Goal: Task Accomplishment & Management: Complete application form

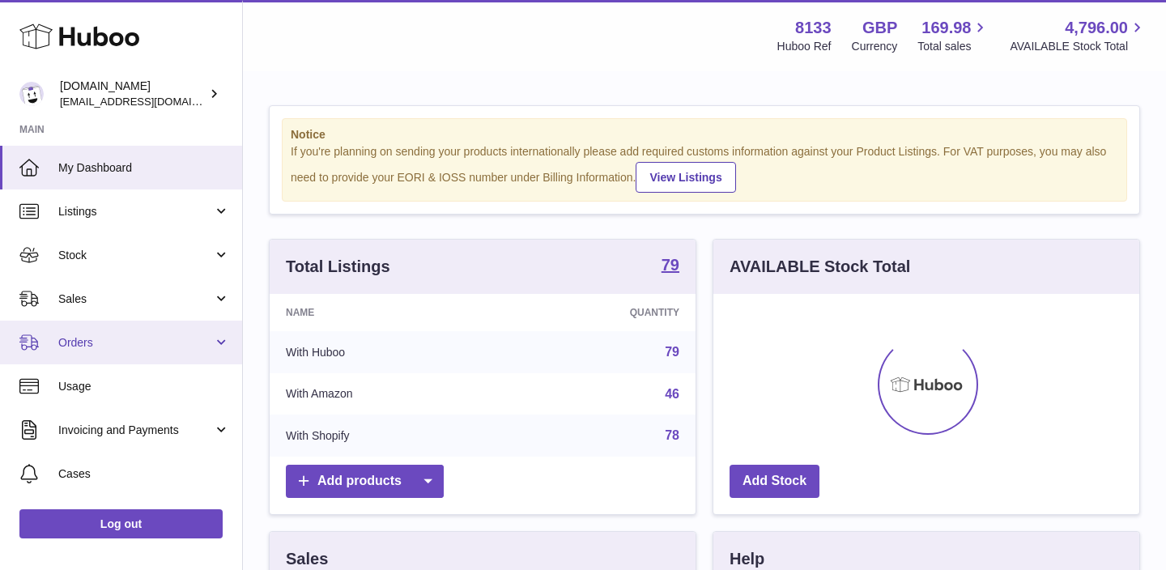
scroll to position [253, 426]
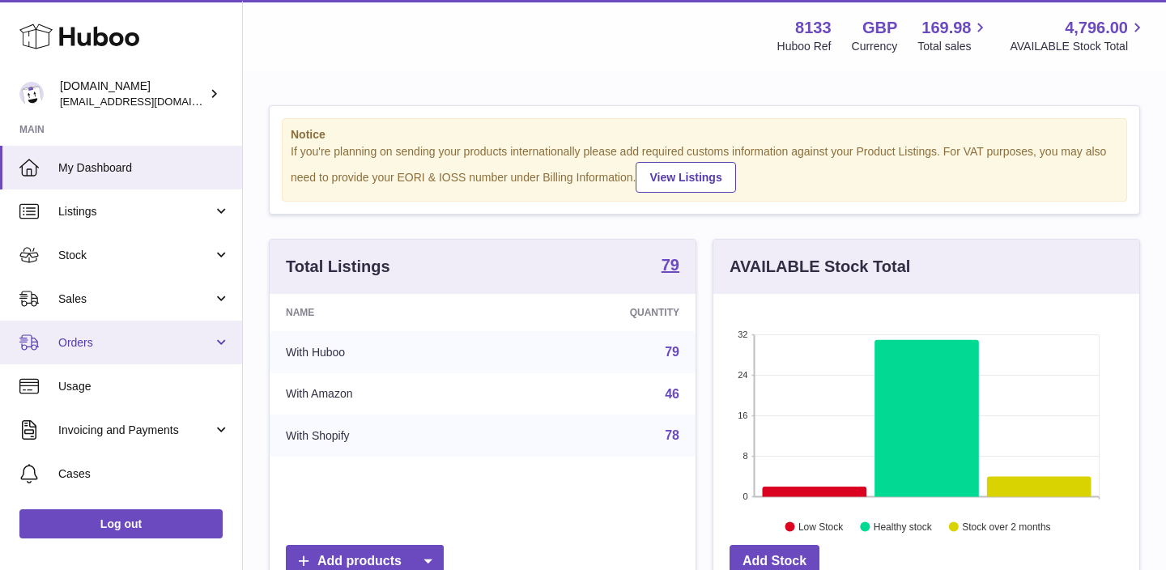
click at [166, 338] on span "Orders" at bounding box center [135, 342] width 155 height 15
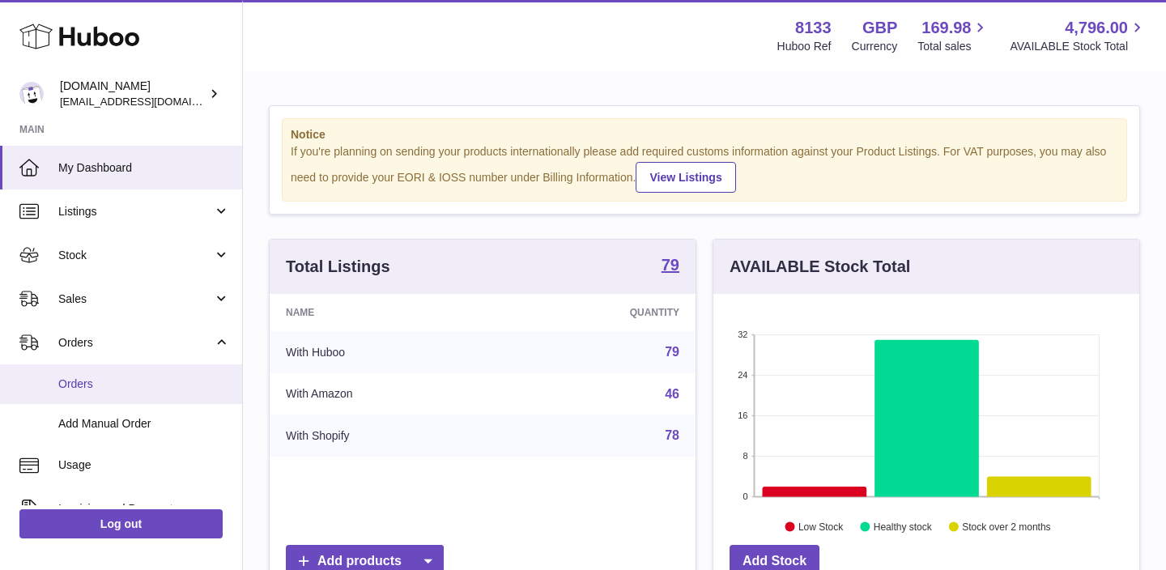
click at [118, 399] on link "Orders" at bounding box center [121, 384] width 242 height 40
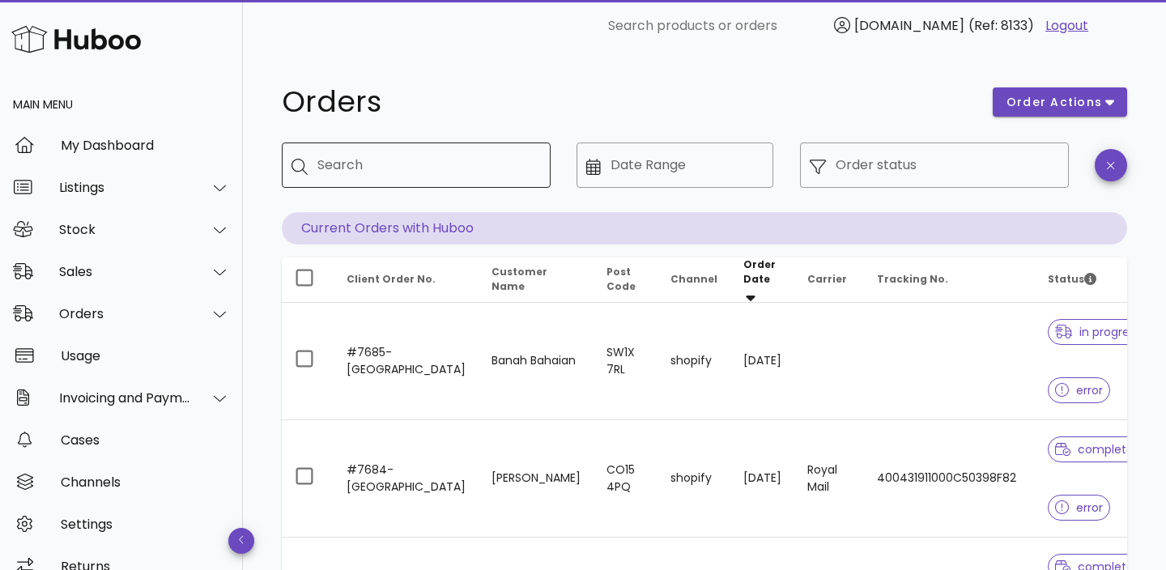
click at [444, 179] on div "Search" at bounding box center [427, 164] width 220 height 45
paste input "****"
type input "****"
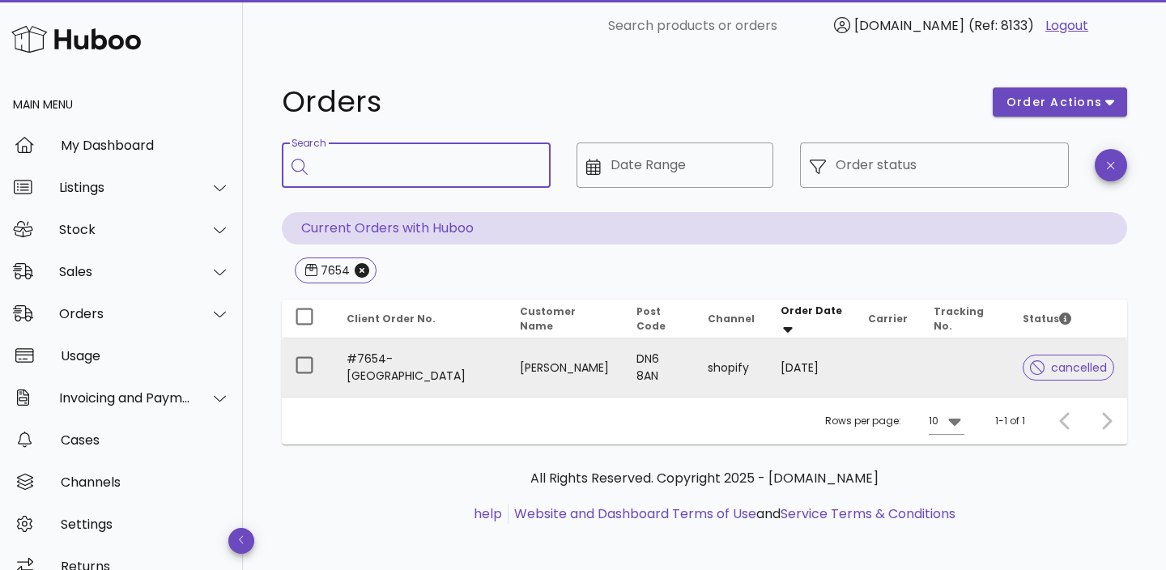
click at [418, 366] on td "#7654-UK" at bounding box center [420, 367] width 173 height 58
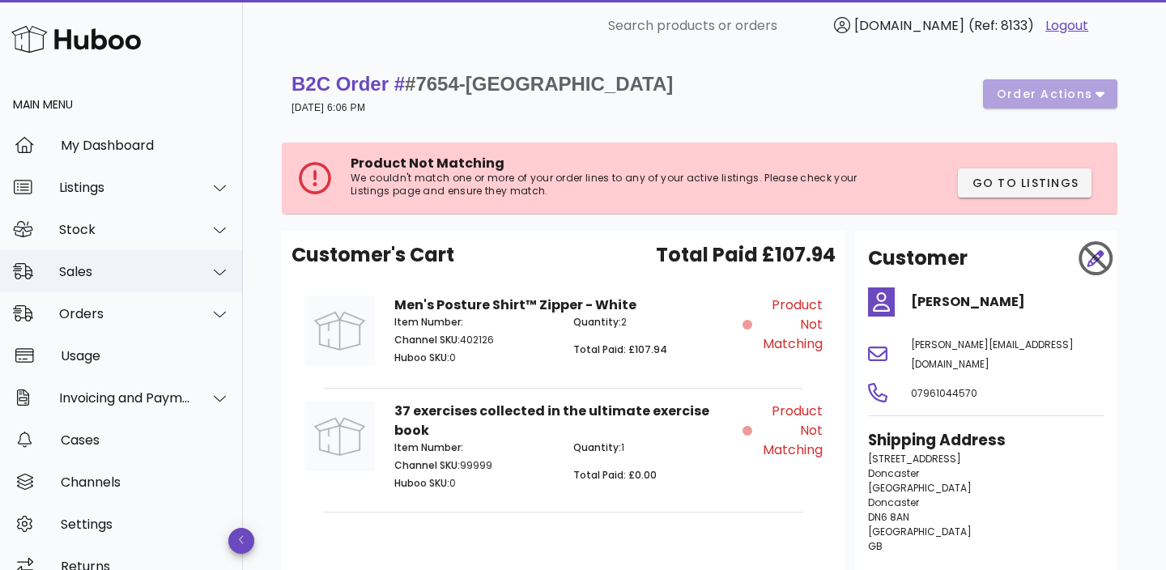
click at [211, 278] on div at bounding box center [220, 272] width 20 height 15
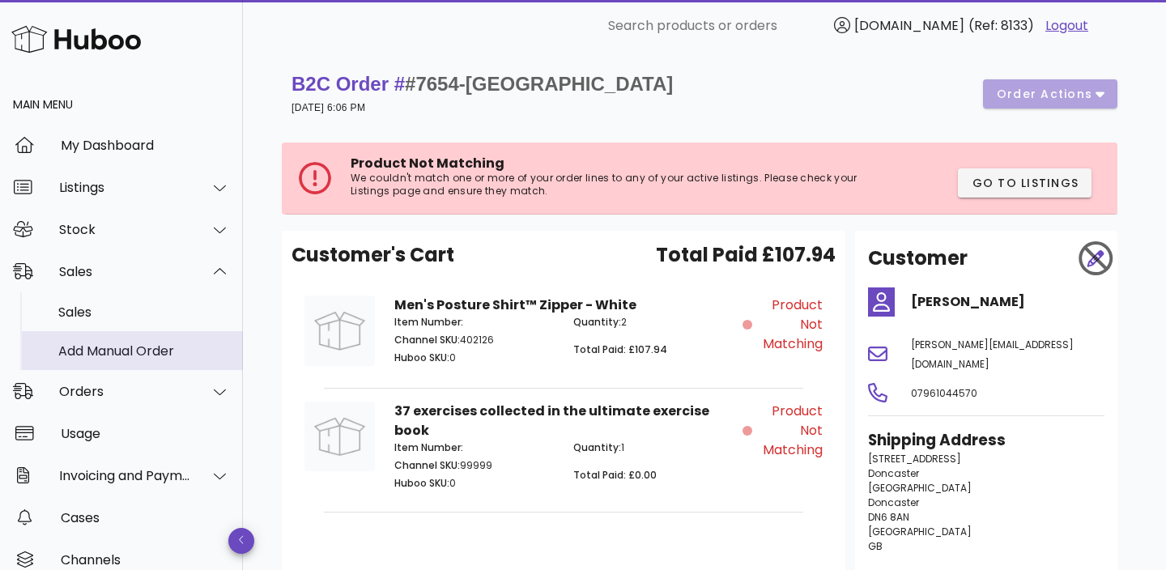
click at [117, 355] on div "Add Manual Order" at bounding box center [144, 350] width 172 height 15
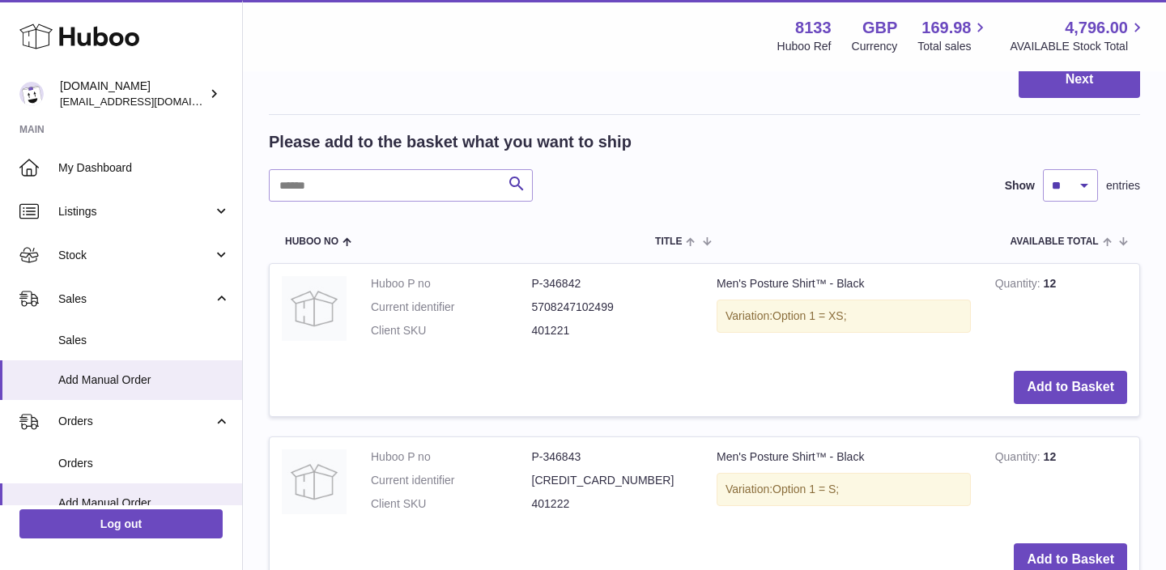
scroll to position [246, 0]
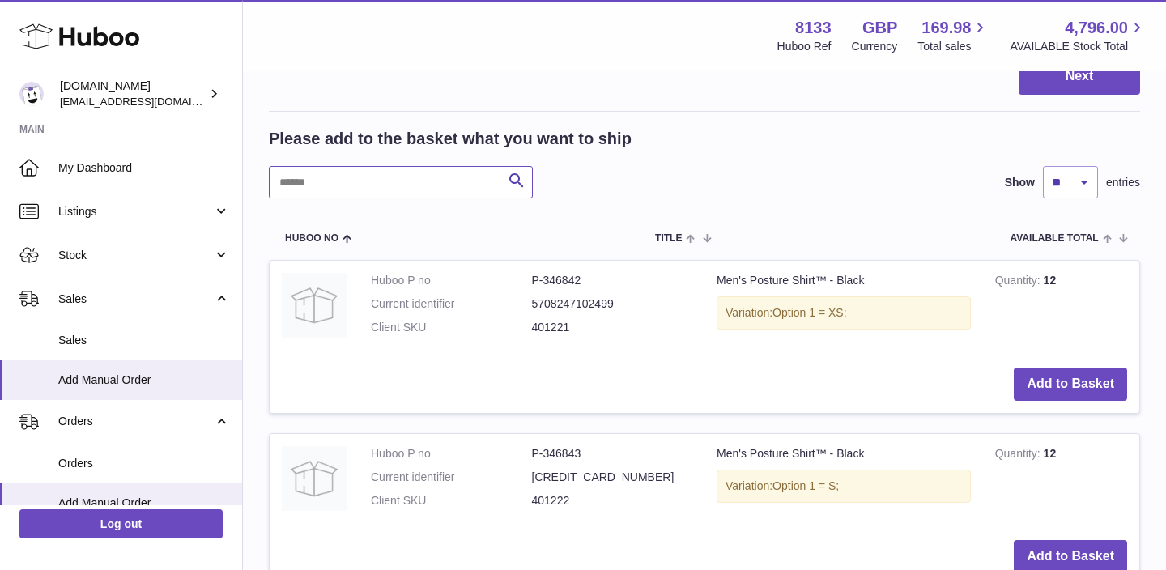
click at [457, 192] on input "text" at bounding box center [401, 182] width 264 height 32
paste input "**********"
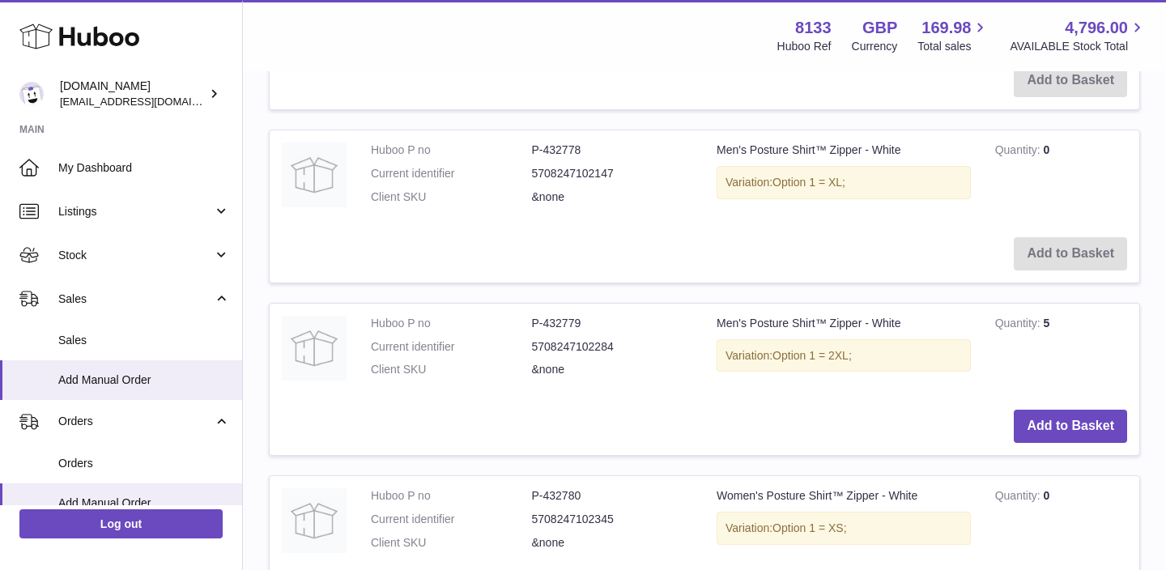
scroll to position [1089, 0]
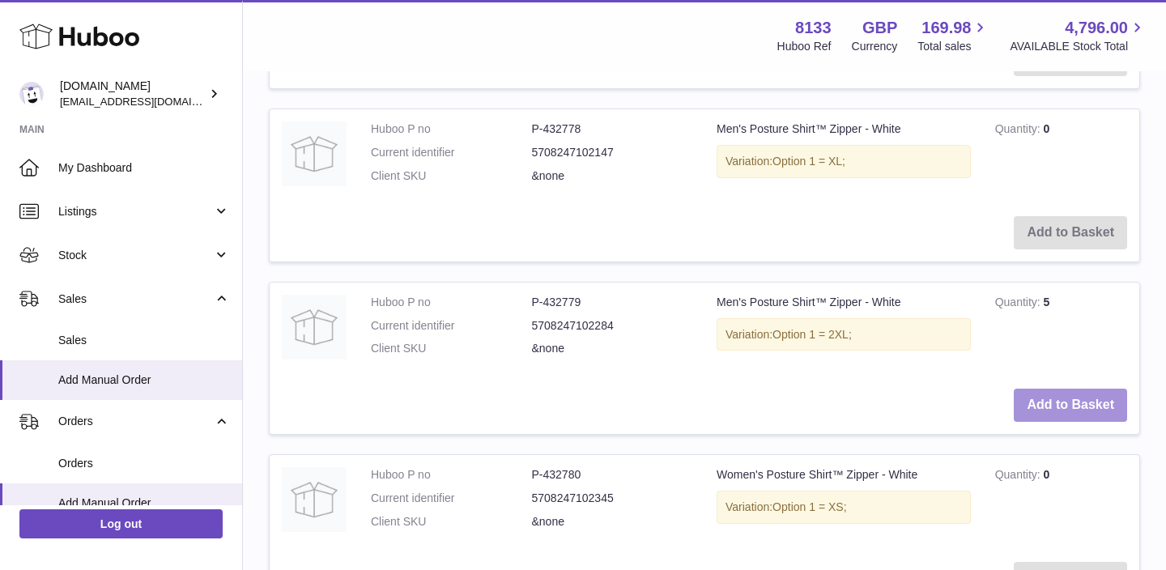
type input "**********"
click at [1041, 411] on button "Add to Basket" at bounding box center [1070, 405] width 113 height 33
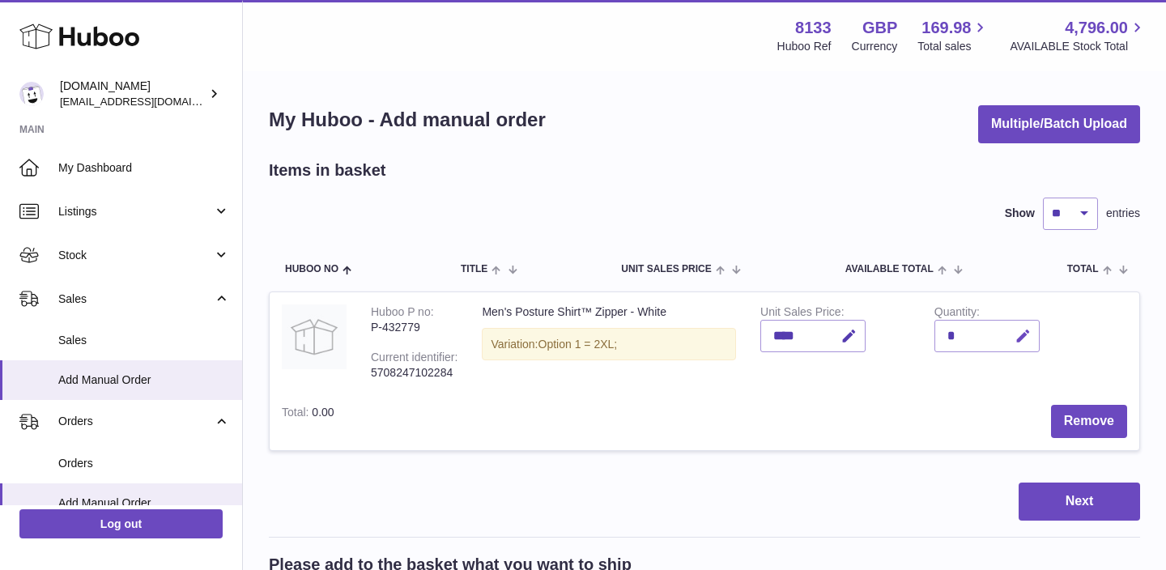
click at [1023, 333] on icon "button" at bounding box center [1022, 336] width 17 height 17
type input "*"
click at [1006, 323] on button "submit" at bounding box center [1021, 336] width 31 height 26
click at [878, 388] on td "Unit Sales Price ****" at bounding box center [835, 342] width 174 height 101
click at [1019, 336] on icon "submit" at bounding box center [1023, 336] width 15 height 15
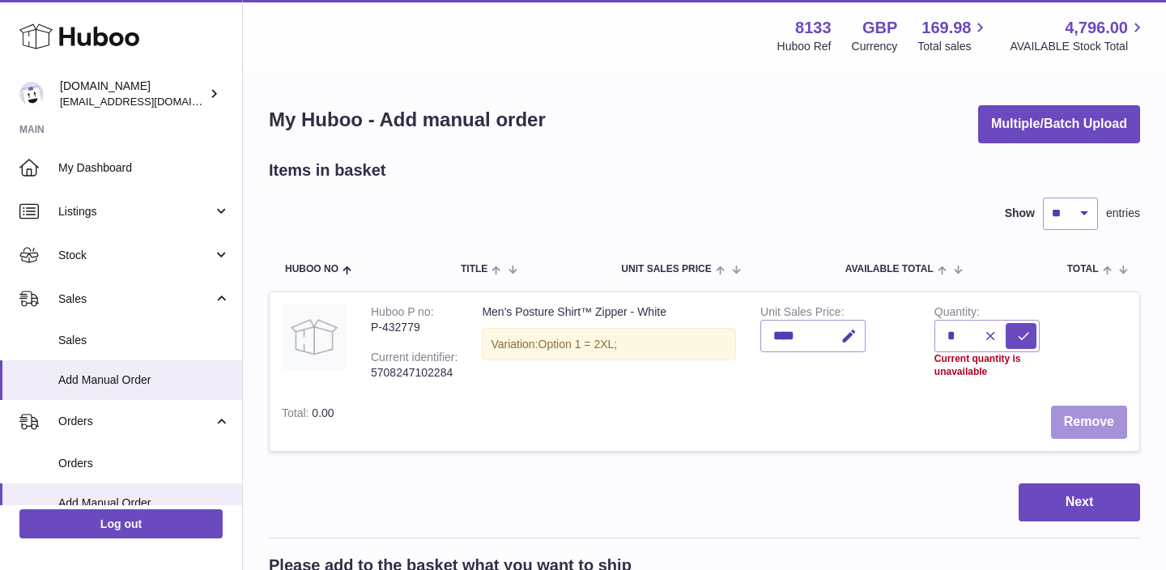
click at [1079, 431] on button "Remove" at bounding box center [1089, 422] width 76 height 33
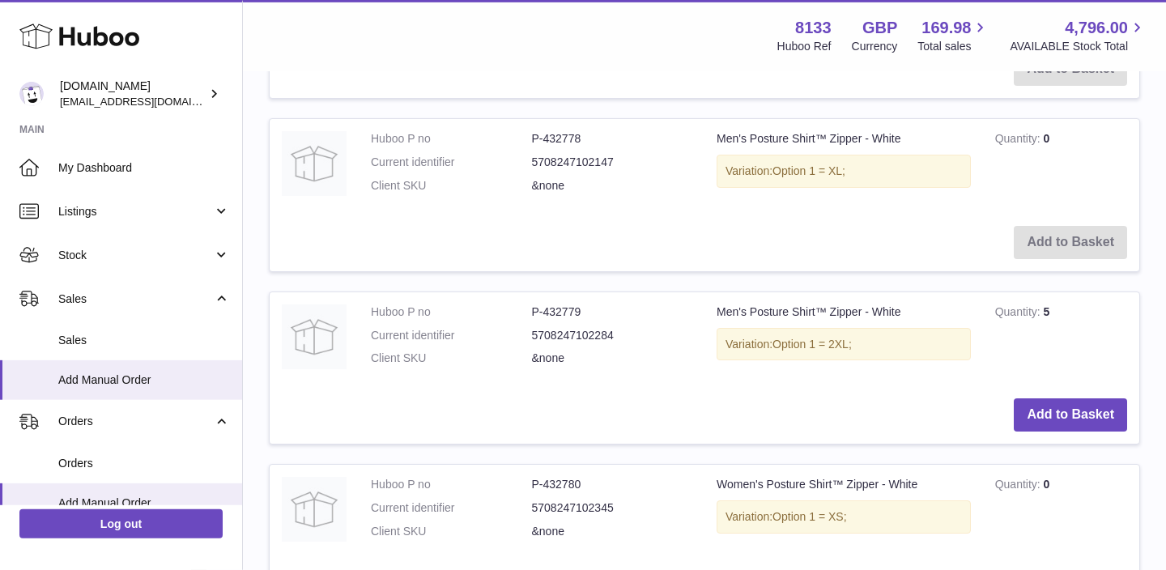
scroll to position [1082, 0]
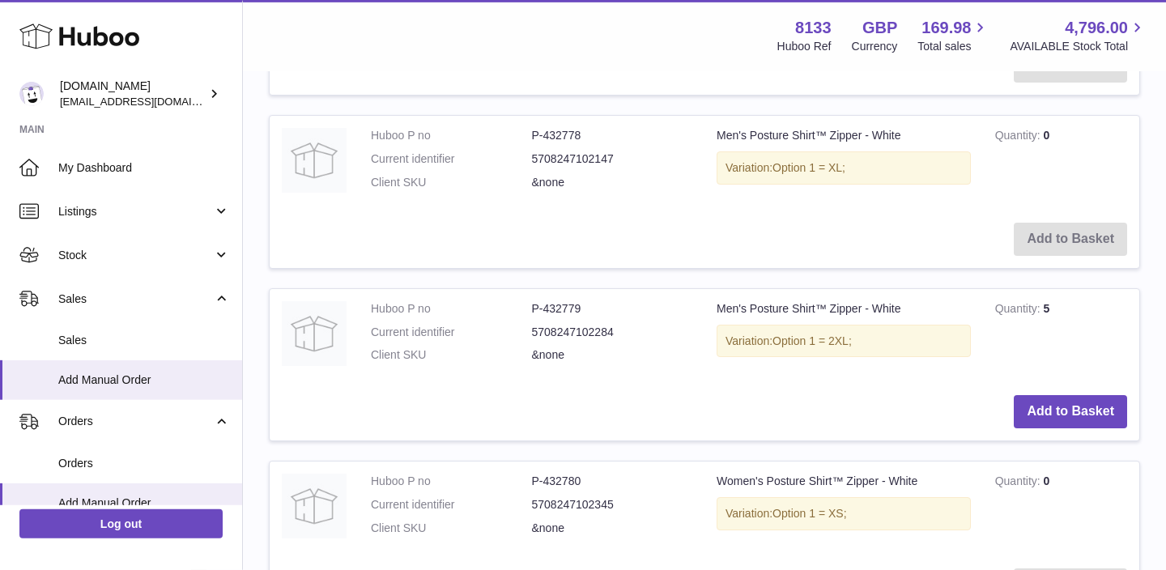
click at [878, 362] on td "Men's Posture Shirt™ Zipper - White Variation: Option 1 = 2XL;" at bounding box center [843, 336] width 279 height 95
click at [1051, 412] on button "Add to Basket" at bounding box center [1070, 411] width 113 height 33
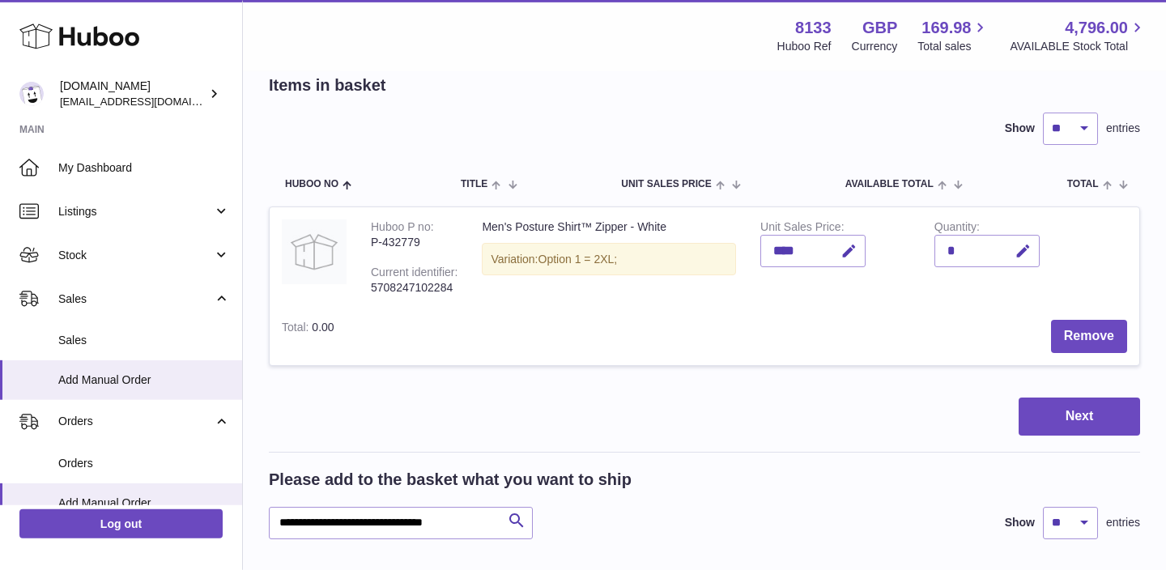
scroll to position [53, 0]
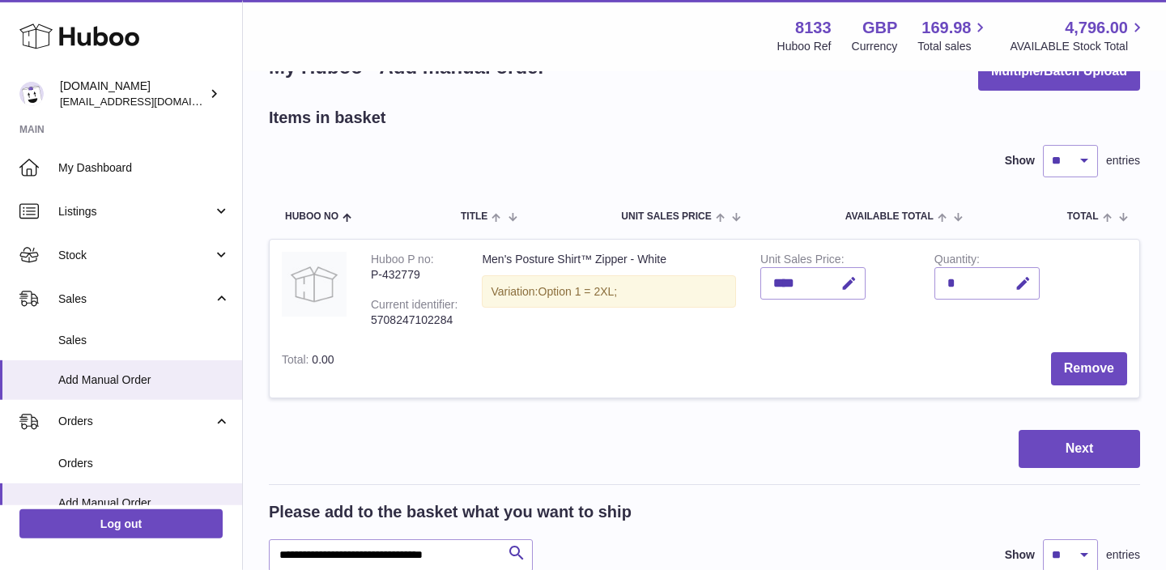
click at [1041, 287] on td "Quantity *" at bounding box center [1009, 290] width 174 height 100
click at [1018, 287] on icon "button" at bounding box center [1022, 283] width 17 height 17
type input "*"
click at [1010, 283] on button "submit" at bounding box center [1021, 283] width 31 height 26
